Goal: Find specific page/section: Find specific page/section

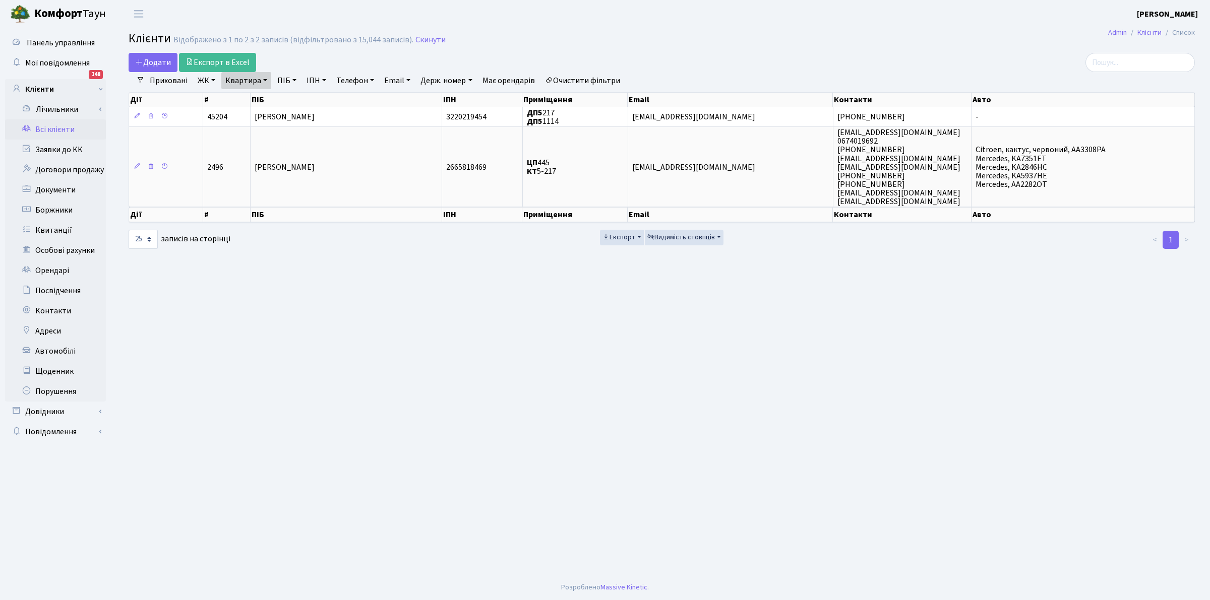
select select "25"
click at [55, 134] on link "Всі клієнти" at bounding box center [55, 129] width 101 height 20
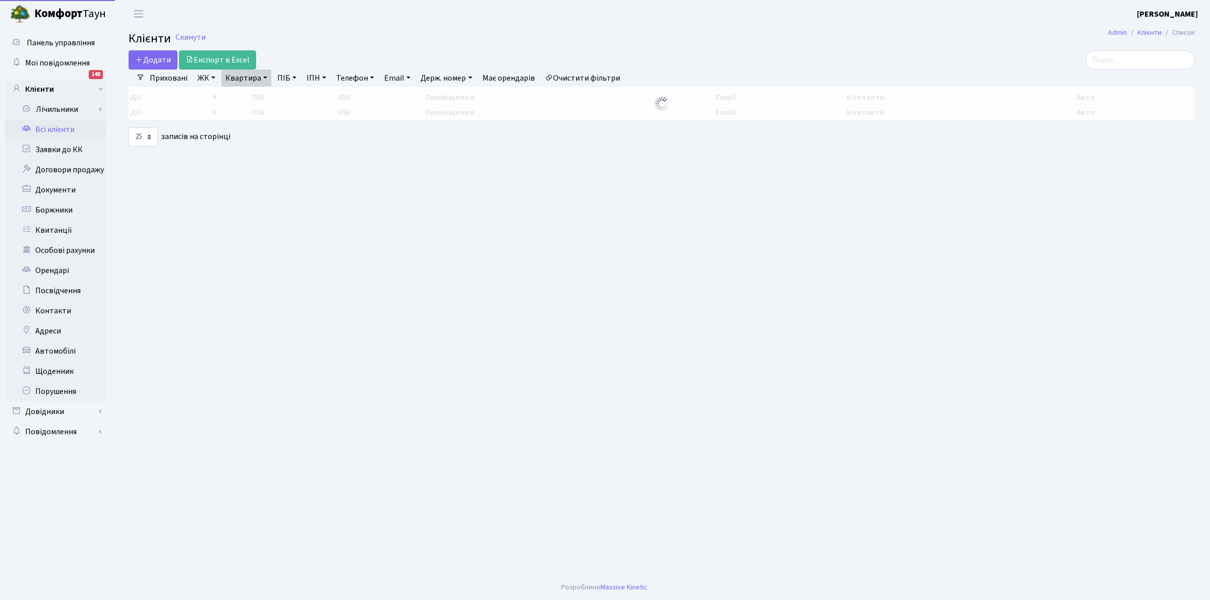
select select "25"
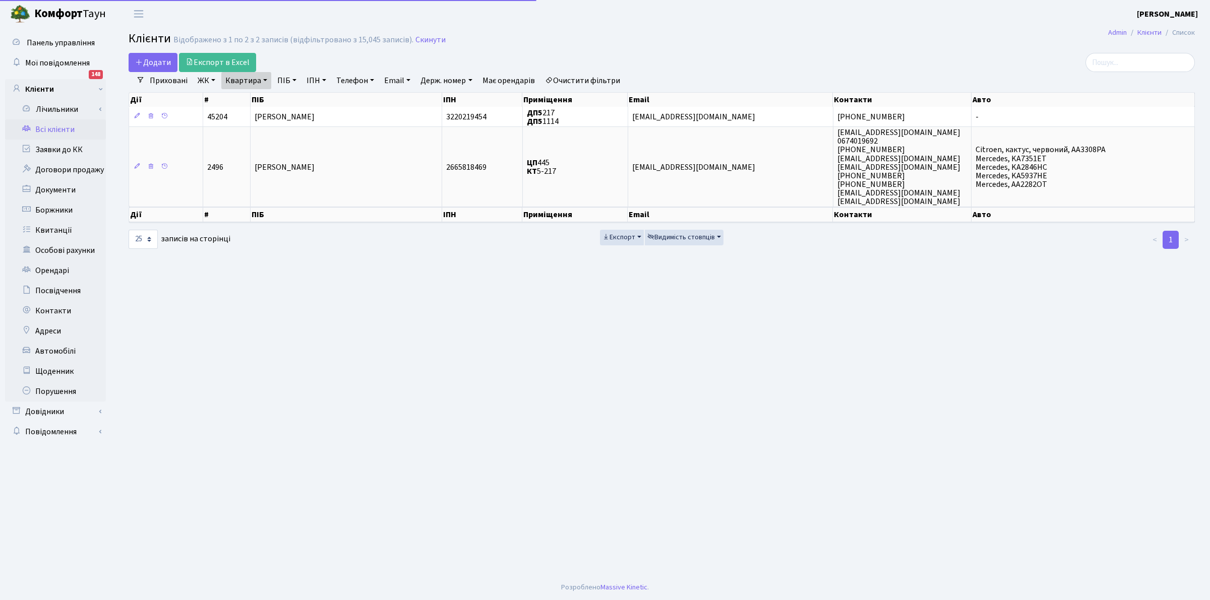
click at [232, 78] on link "Квартира" at bounding box center [246, 80] width 50 height 17
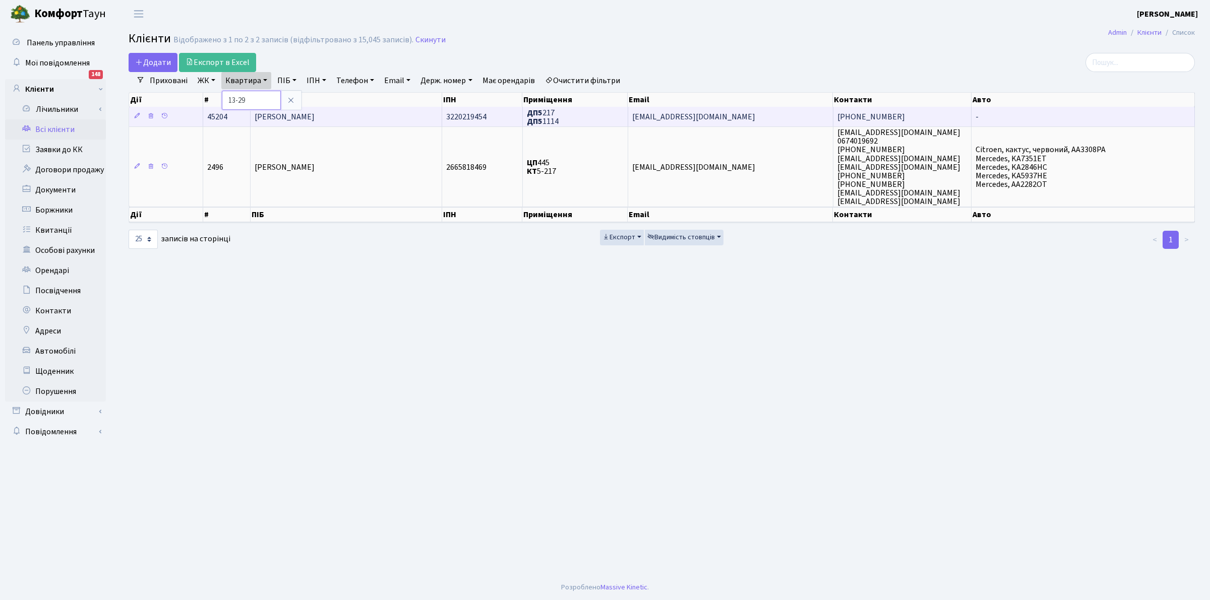
type input "13-29"
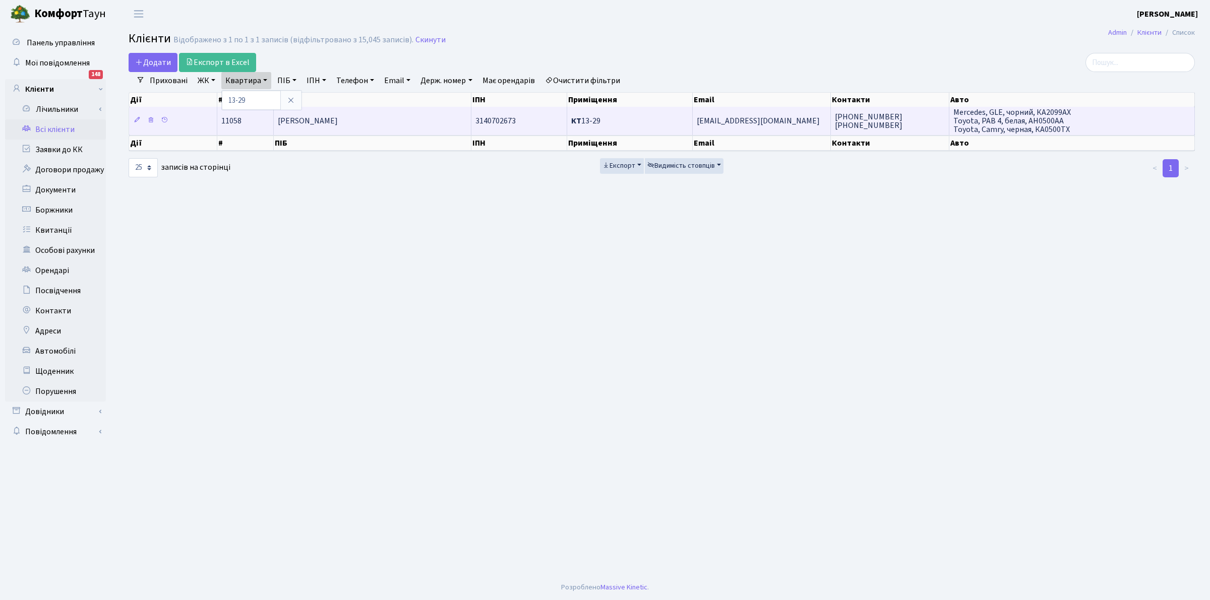
click at [727, 120] on span "darchuks@ukr.net" at bounding box center [758, 120] width 123 height 11
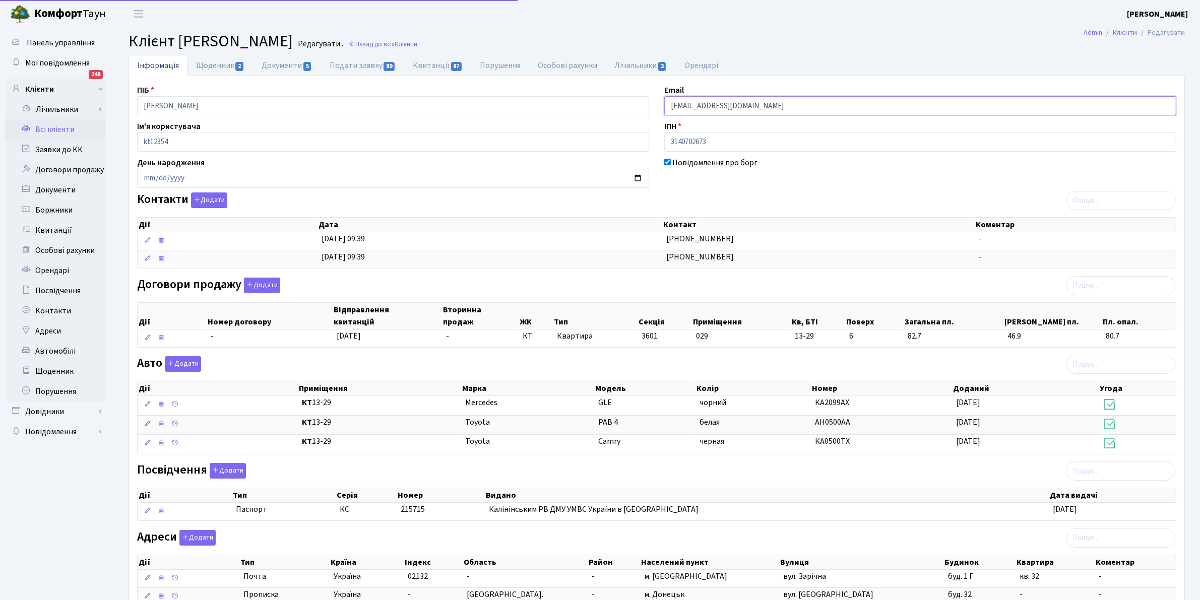
drag, startPoint x: 709, startPoint y: 96, endPoint x: 654, endPoint y: 79, distance: 57.2
click at [654, 79] on div "ПІБ Дарчук Сергій Сергійович Email darchuks@ukr.net Ім'я користувача kt12354 ІП…" at bounding box center [657, 349] width 1056 height 547
